Goal: Communication & Community: Answer question/provide support

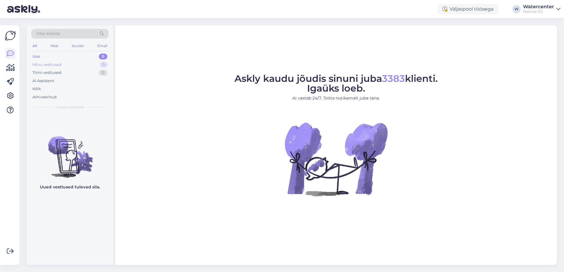
click at [81, 62] on div "Minu vestlused 1" at bounding box center [69, 65] width 77 height 8
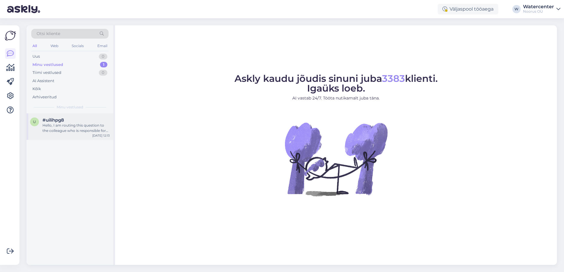
click at [70, 124] on div "Hello, I am routing this question to the colleague who is responsible for this …" at bounding box center [75, 128] width 67 height 11
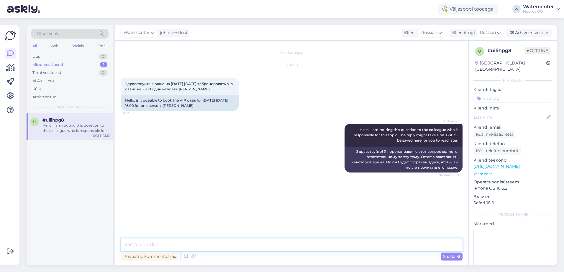
click at [233, 247] on textarea at bounding box center [291, 245] width 341 height 12
type textarea "L"
type textarea "д"
click at [286, 246] on textarea "Добрый вечер! У нам бронирование идет от двух человек." at bounding box center [291, 245] width 341 height 12
type textarea "Добрый вечер! У нам бронирование идет от двух человек. К сожалению одному челов…"
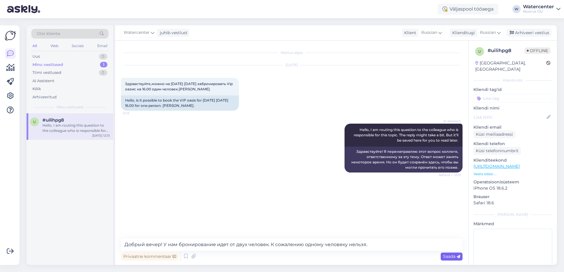
click at [454, 259] on span "Saada" at bounding box center [451, 256] width 17 height 5
